Goal: Information Seeking & Learning: Learn about a topic

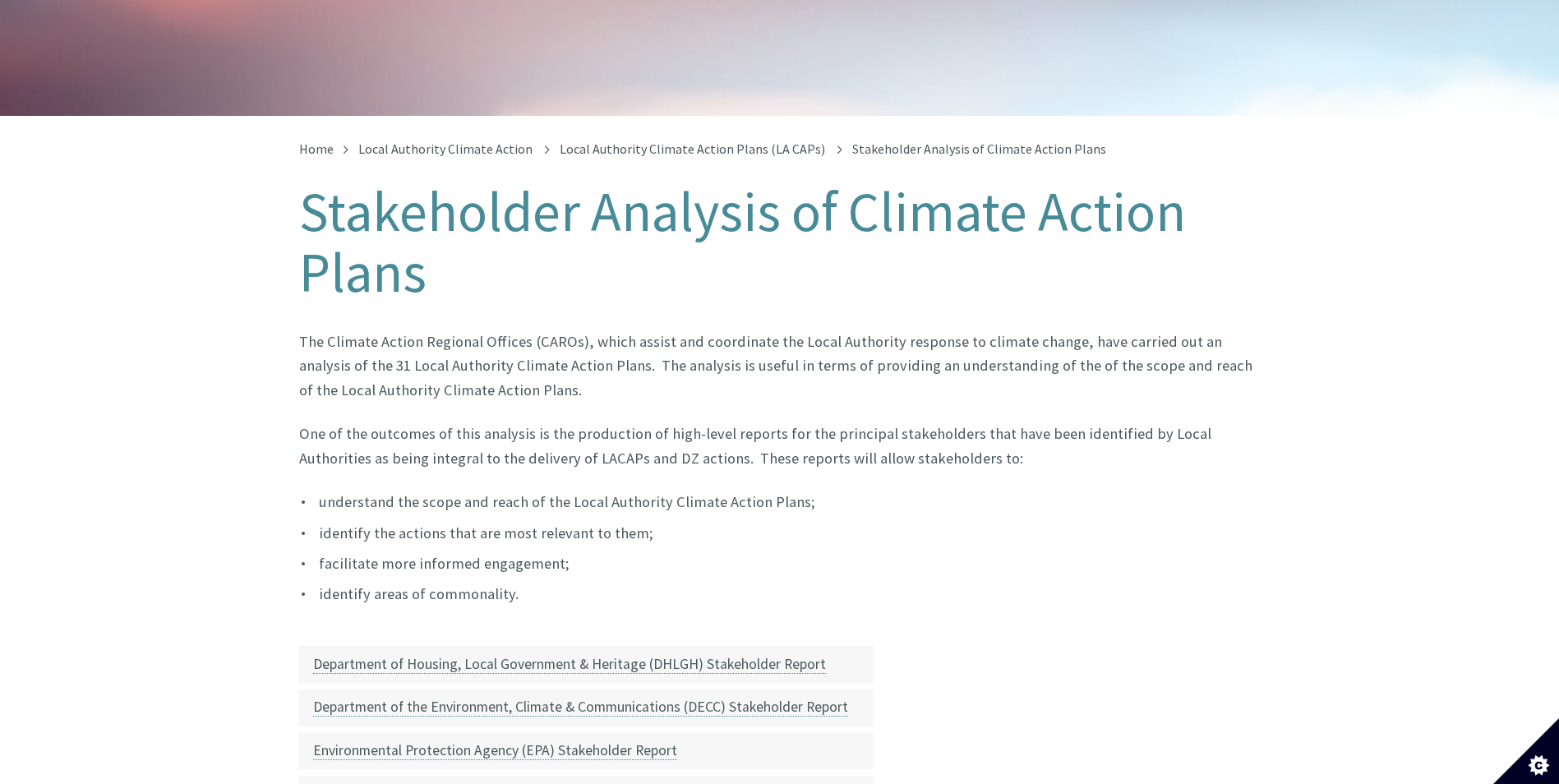
scroll to position [208, 0]
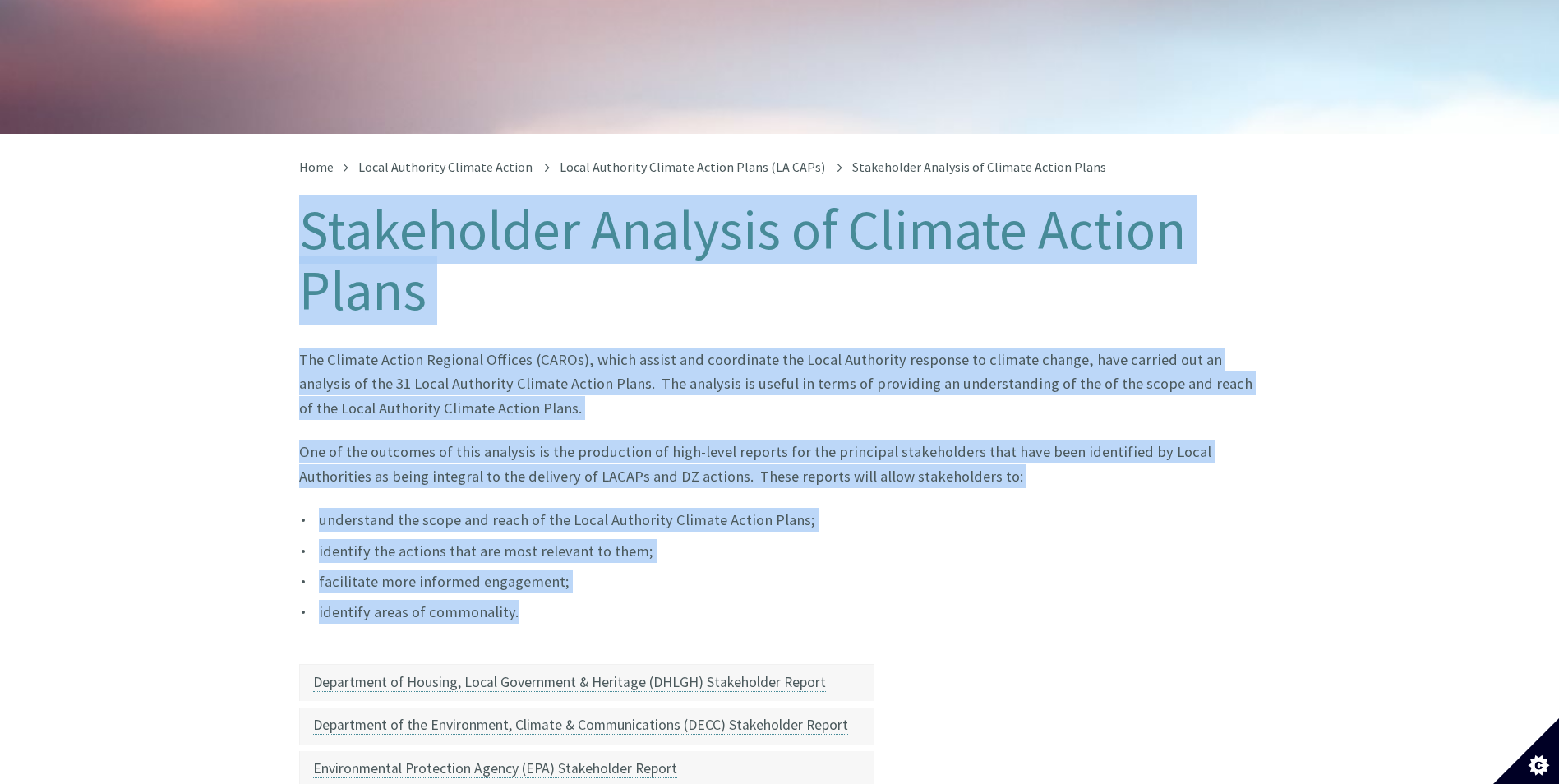
drag, startPoint x: 251, startPoint y: 179, endPoint x: 1131, endPoint y: 605, distance: 977.7
click at [1131, 605] on div "Home Local Authority Climate Action Local Authority Climate Action Plans (LA CA…" at bounding box center [780, 708] width 1559 height 1149
drag, startPoint x: 1131, startPoint y: 605, endPoint x: 1135, endPoint y: 585, distance: 20.4
click at [1135, 600] on li "identify areas of commonality." at bounding box center [780, 612] width 962 height 24
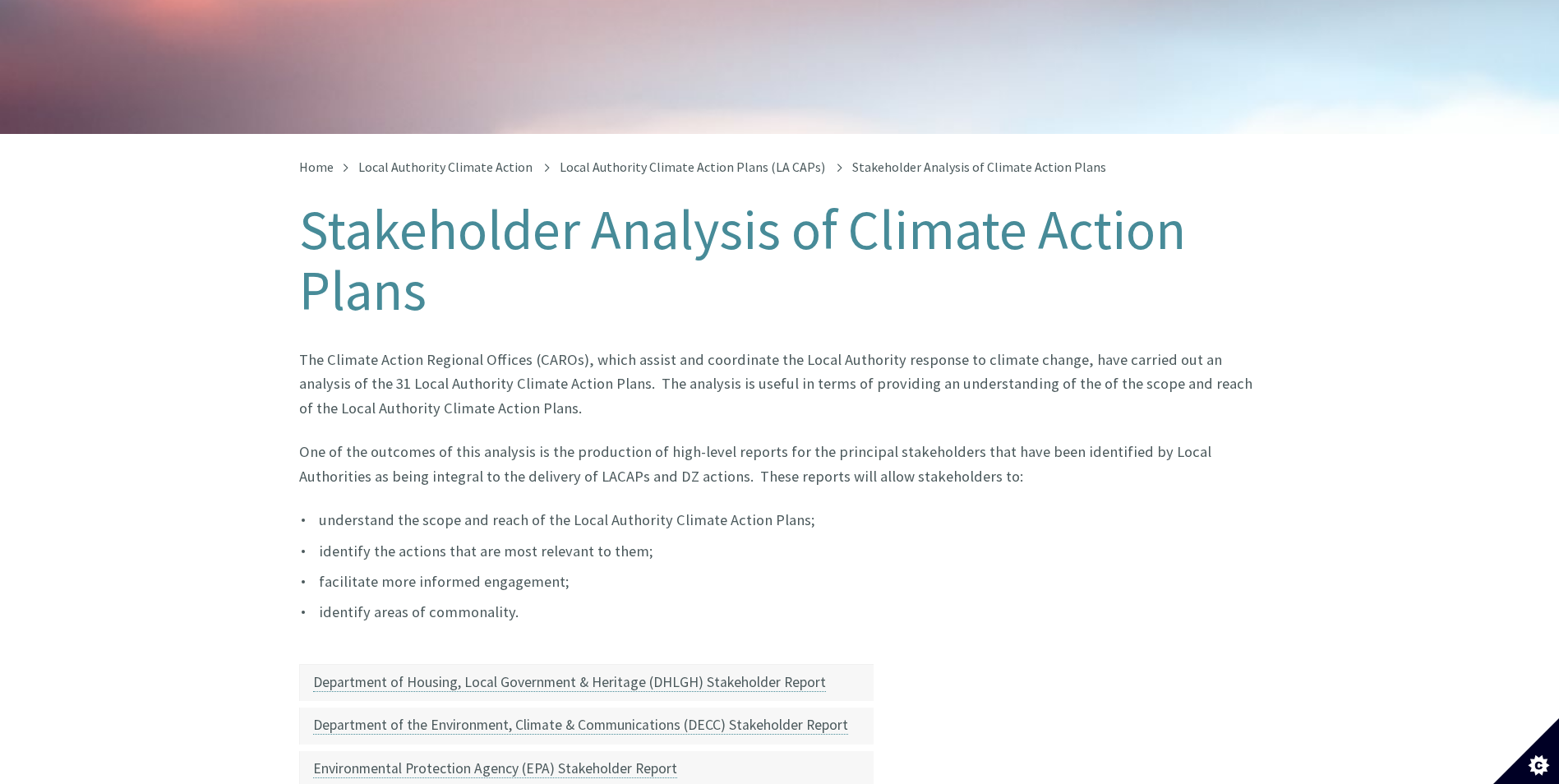
drag, startPoint x: 1134, startPoint y: 581, endPoint x: 897, endPoint y: 401, distance: 297.6
click at [897, 401] on article "The Climate Action Regional Offices (CAROs), which assist and coordinate the Lo…" at bounding box center [780, 743] width 962 height 791
click at [1047, 539] on li "identify the actions that are most relevant to them;" at bounding box center [780, 551] width 962 height 24
drag, startPoint x: 306, startPoint y: 332, endPoint x: 585, endPoint y: 626, distance: 405.3
click at [585, 626] on article "The Climate Action Regional Offices (CAROs), which assist and coordinate the Lo…" at bounding box center [780, 743] width 962 height 791
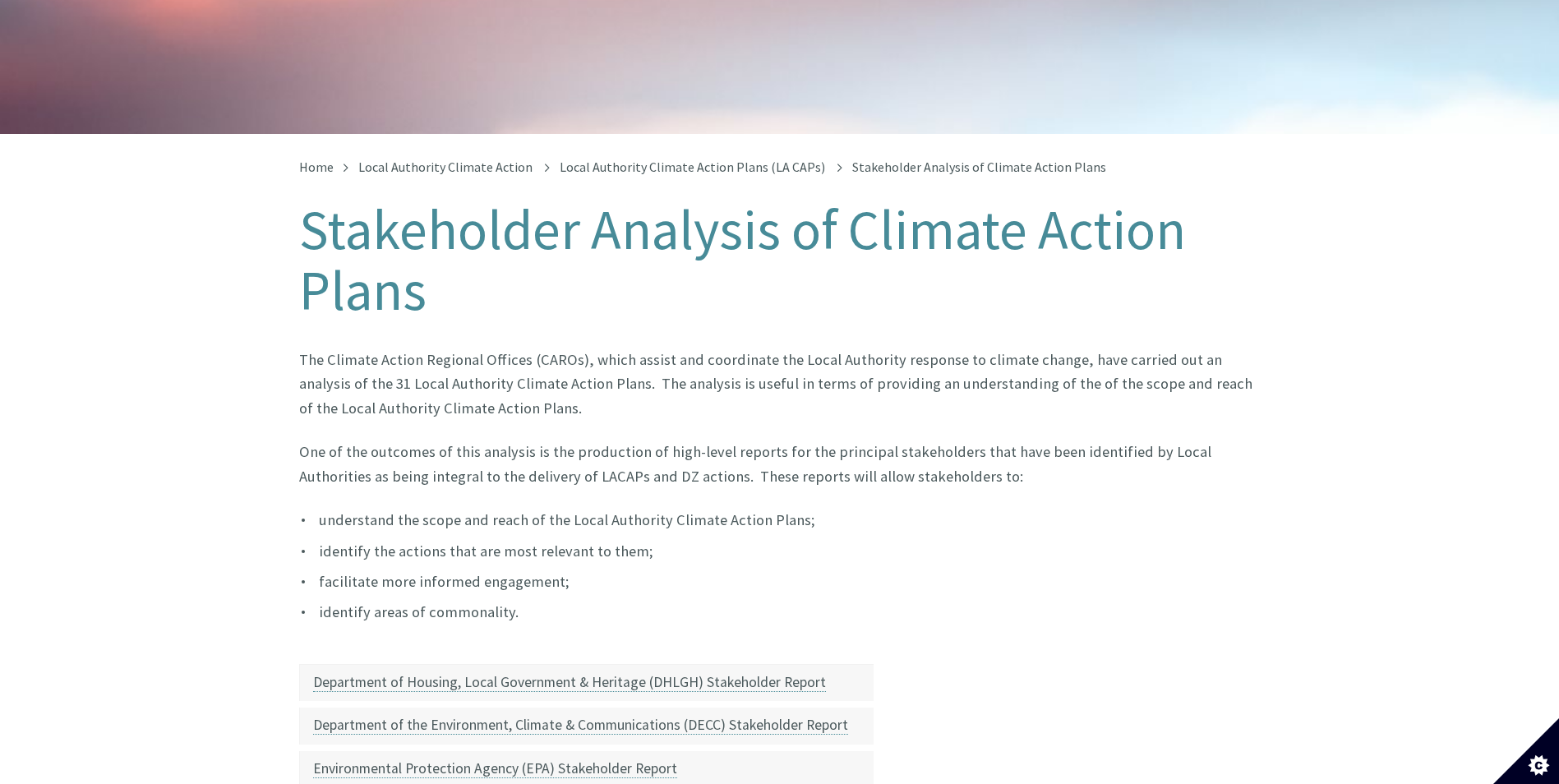
click at [585, 626] on article "The Climate Action Regional Offices (CAROs), which assist and coordinate the Lo…" at bounding box center [780, 743] width 962 height 791
drag, startPoint x: 560, startPoint y: 610, endPoint x: 244, endPoint y: 222, distance: 500.4
click at [244, 222] on div "Home Local Authority Climate Action Local Authority Climate Action Plans (LA CA…" at bounding box center [780, 708] width 1559 height 1149
drag, startPoint x: 244, startPoint y: 222, endPoint x: 249, endPoint y: 262, distance: 40.3
click at [249, 262] on div "Home Local Authority Climate Action Local Authority Climate Action Plans (LA CA…" at bounding box center [780, 708] width 1559 height 1149
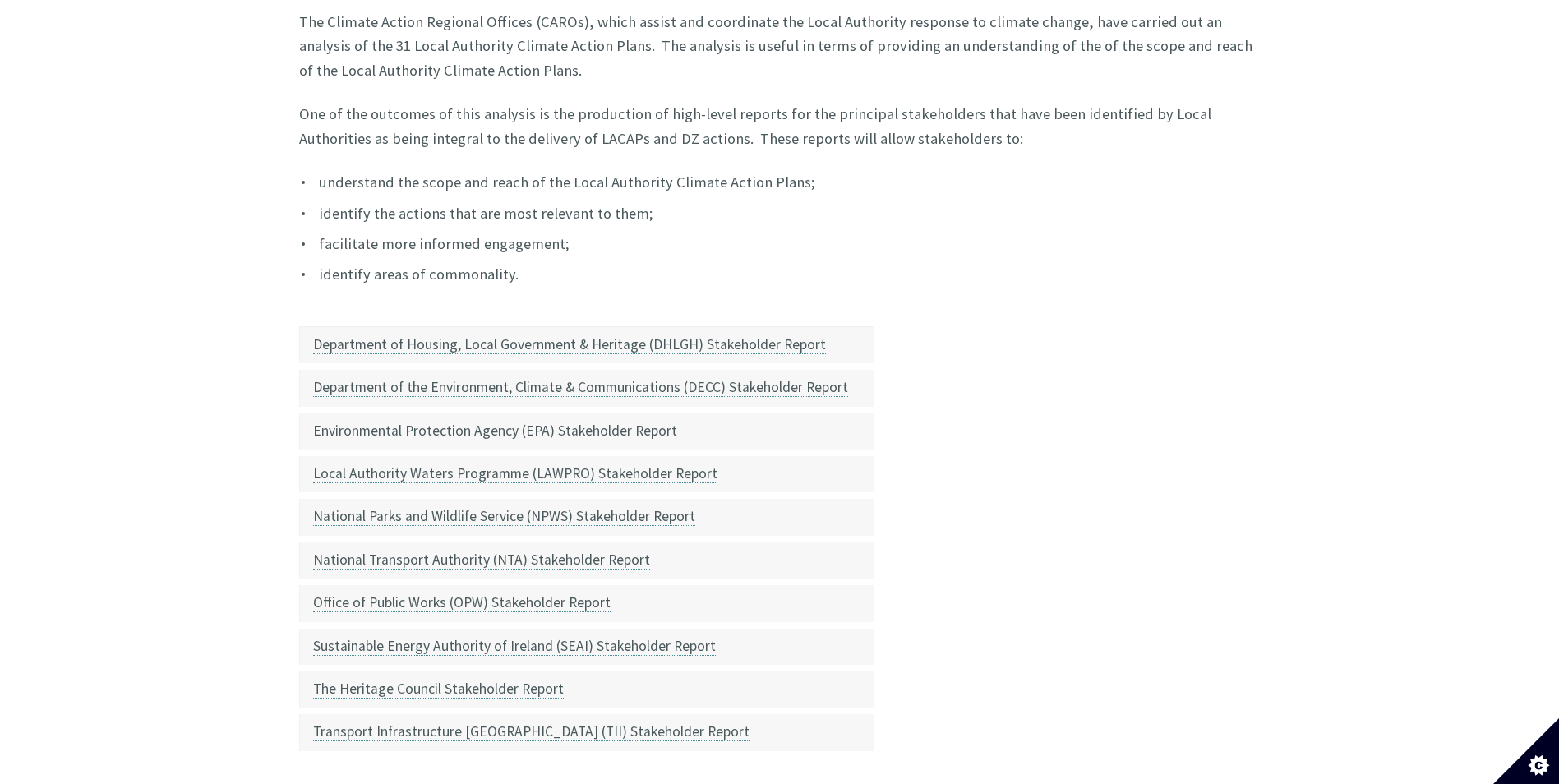
scroll to position [701, 0]
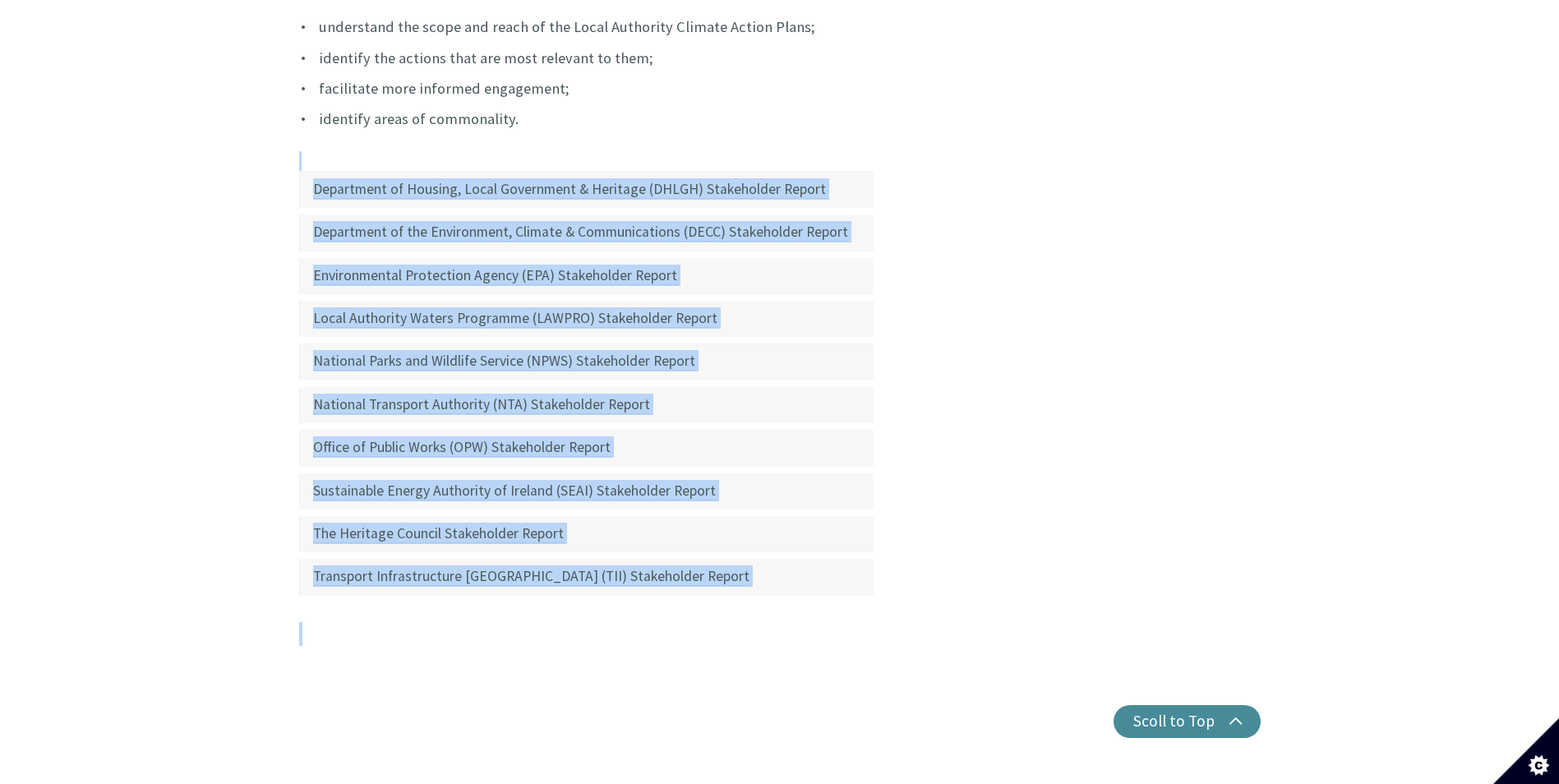
drag, startPoint x: 912, startPoint y: 666, endPoint x: 271, endPoint y: 174, distance: 808.1
click at [271, 174] on div "Home Local Authority Climate Action Local Authority Climate Action Plans (LA CA…" at bounding box center [780, 216] width 1559 height 1149
drag, startPoint x: 271, startPoint y: 174, endPoint x: 222, endPoint y: 242, distance: 83.8
click at [222, 242] on div "Home Local Authority Climate Action Local Authority Climate Action Plans (LA CA…" at bounding box center [780, 216] width 1559 height 1149
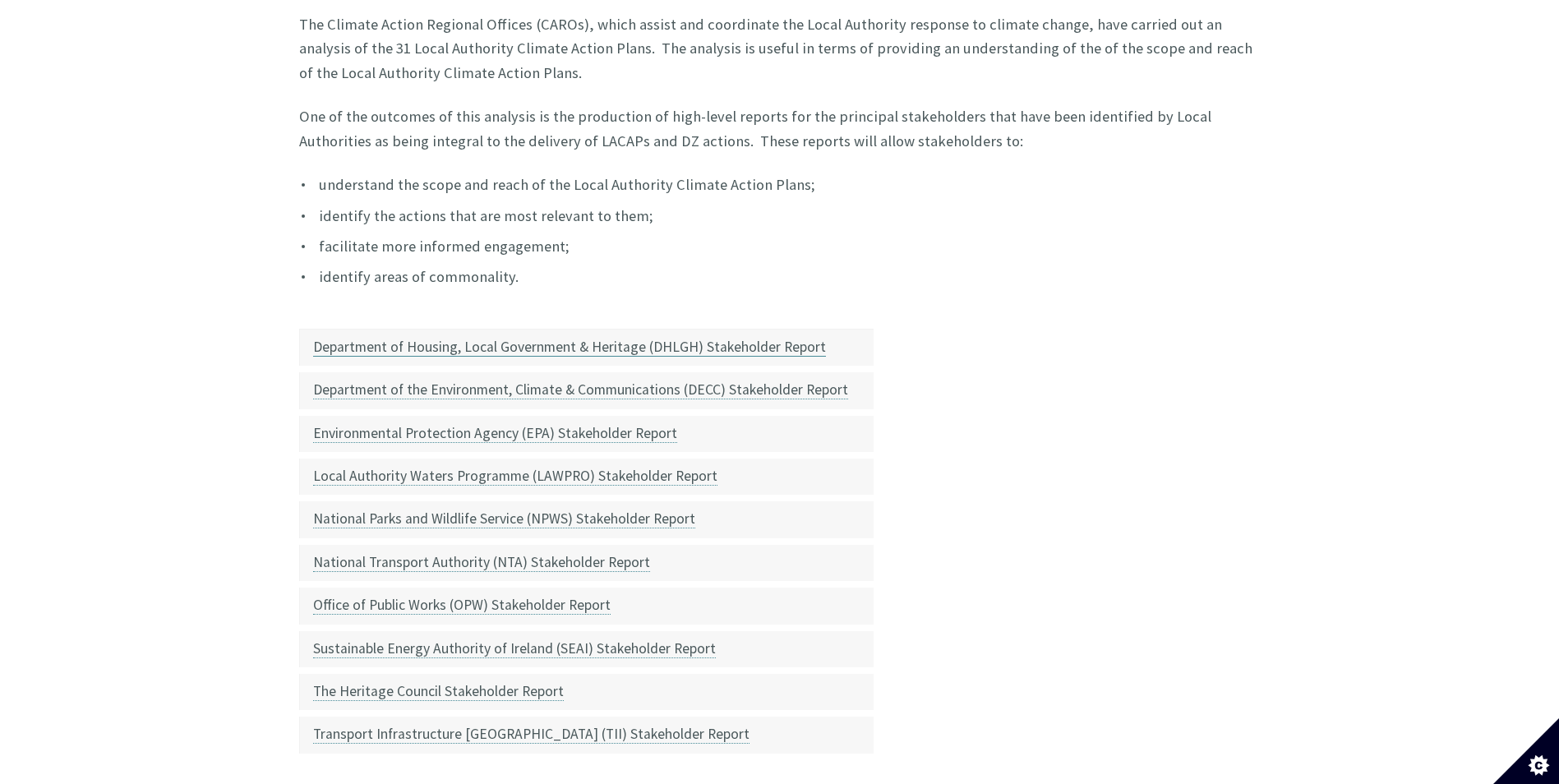
scroll to position [536, 0]
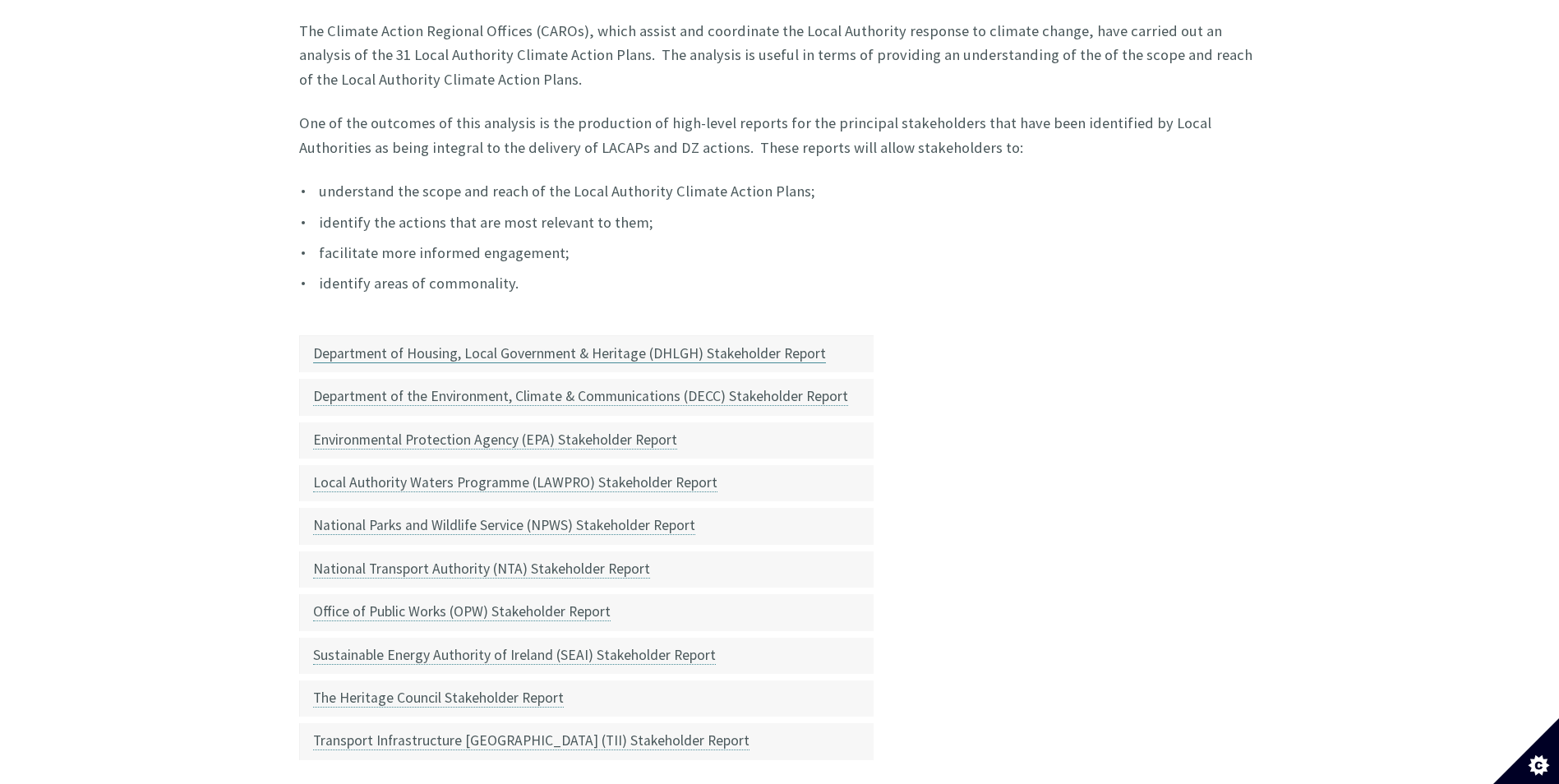
click at [424, 344] on link "Department of Housing, Local Government & Heritage (DHLGH) Stakeholder Report" at bounding box center [569, 353] width 512 height 19
click at [630, 387] on link "Department of the Environment, Climate & Communications (DECC) Stakeholder Repo…" at bounding box center [580, 396] width 535 height 19
click at [571, 431] on link "Environmental Protection Agency (EPA) Stakeholder Report" at bounding box center [495, 440] width 364 height 19
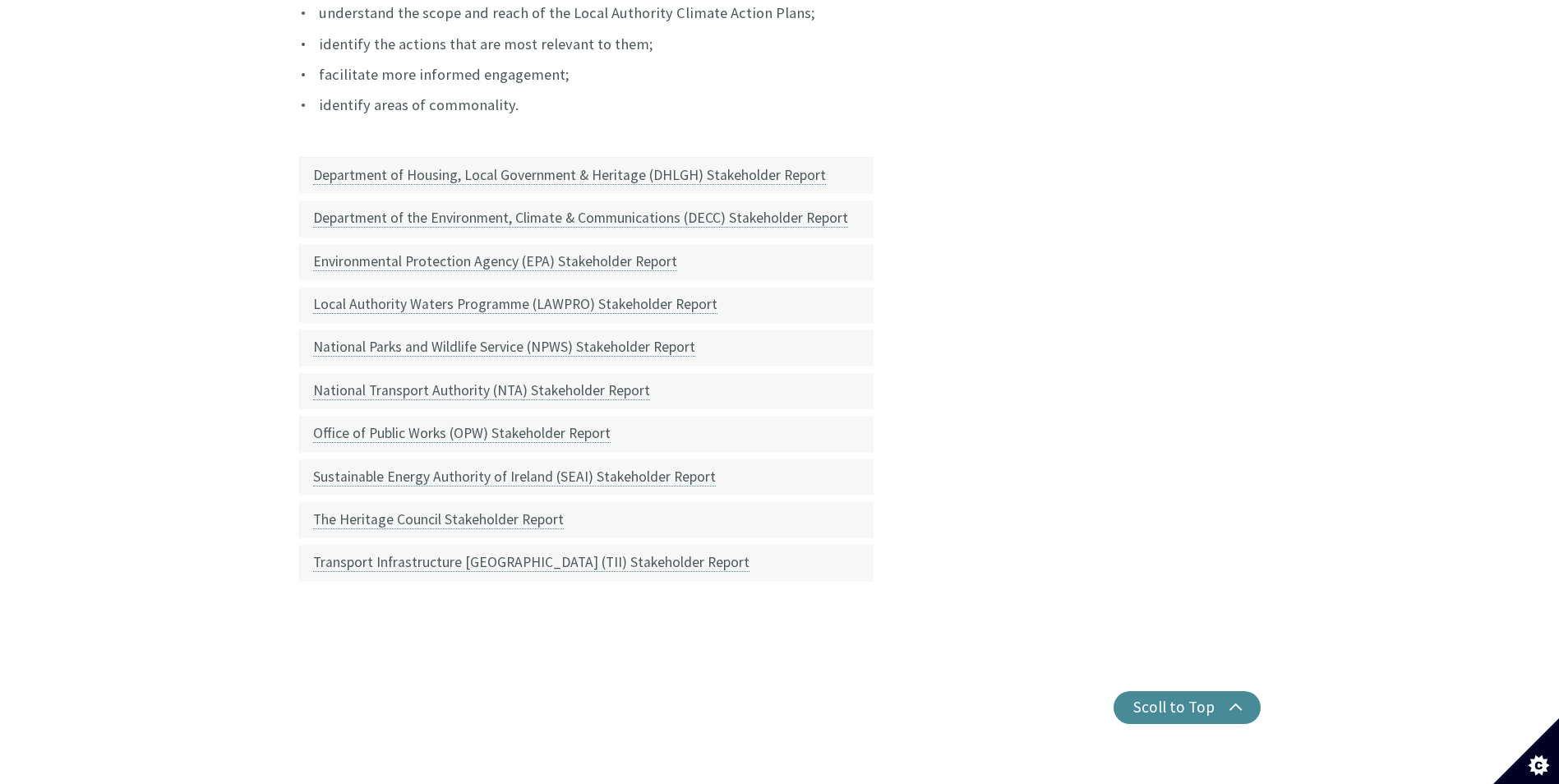
scroll to position [618, 0]
